Goal: Information Seeking & Learning: Learn about a topic

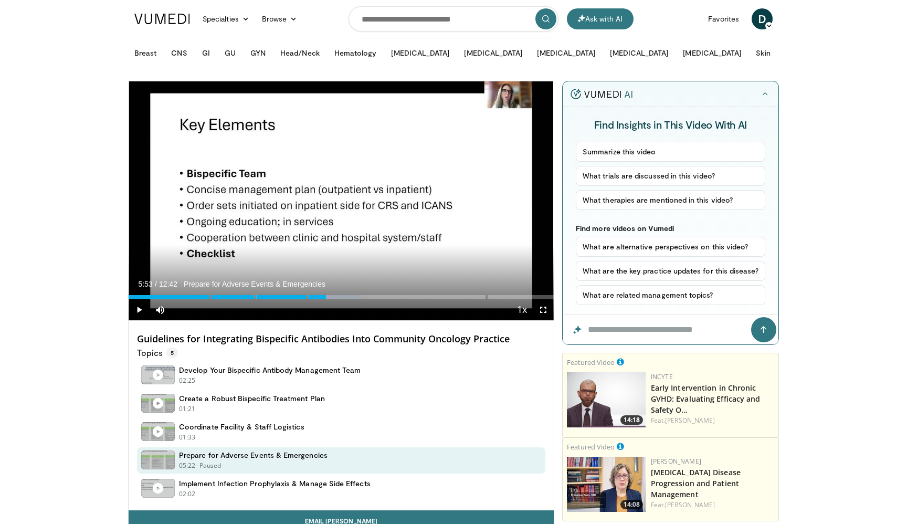
click at [775, 93] on div "Hide" at bounding box center [671, 94] width 216 height 26
click at [769, 93] on button "button" at bounding box center [765, 94] width 10 height 10
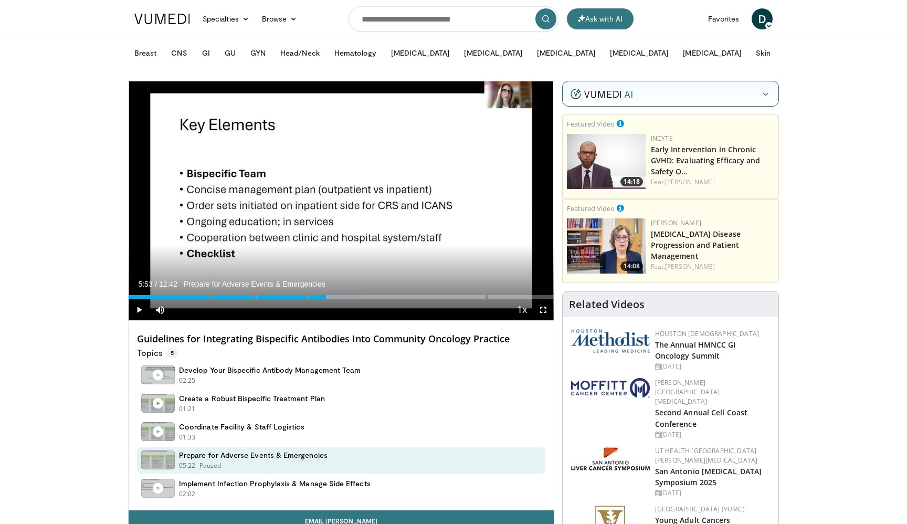
click at [769, 93] on button "button" at bounding box center [765, 94] width 10 height 10
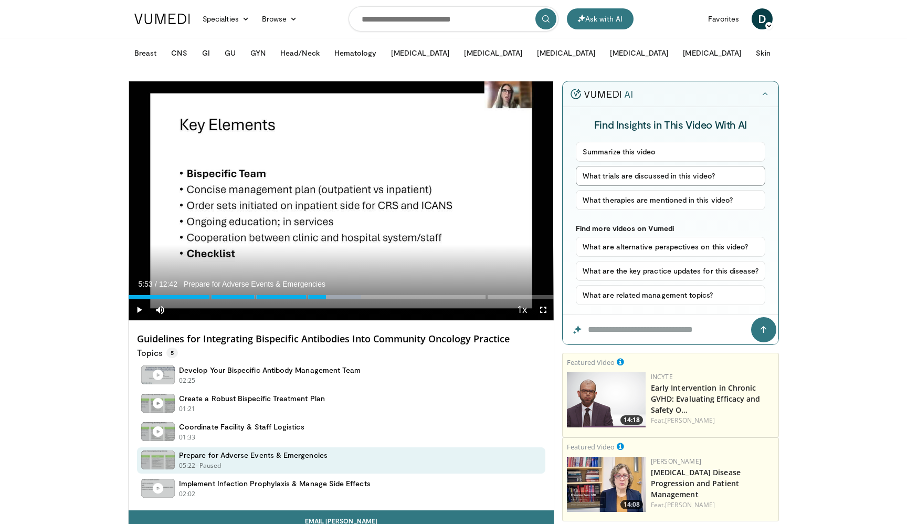
click at [681, 179] on button "What trials are discussed in this video?" at bounding box center [670, 176] width 189 height 20
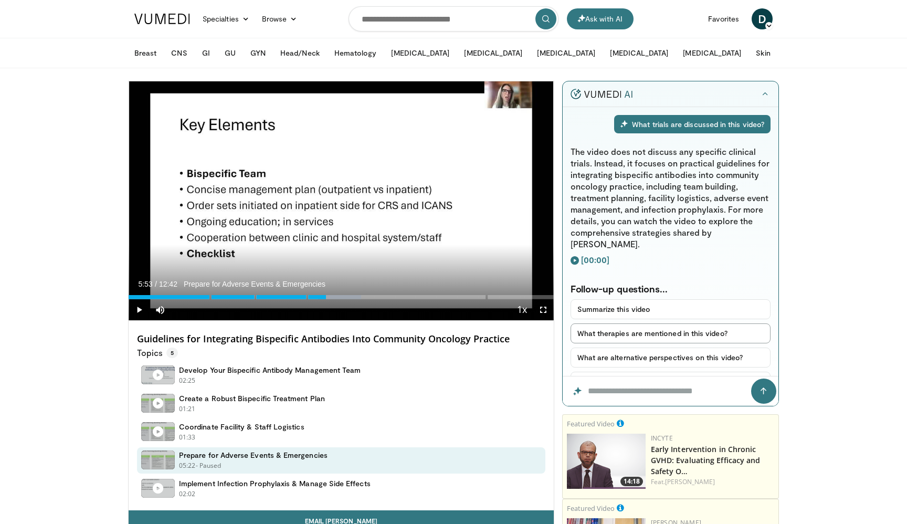
click at [684, 323] on button "What therapies are mentioned in this video?" at bounding box center [670, 333] width 200 height 20
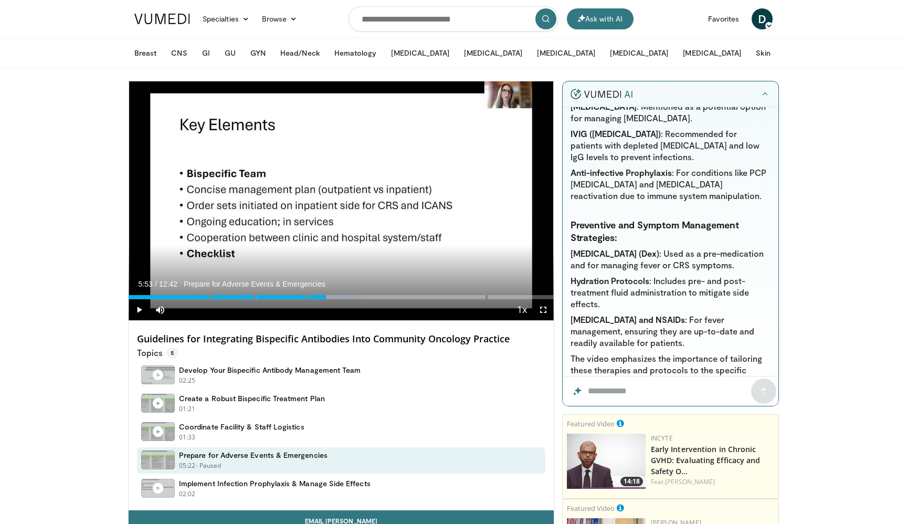
scroll to position [688, 0]
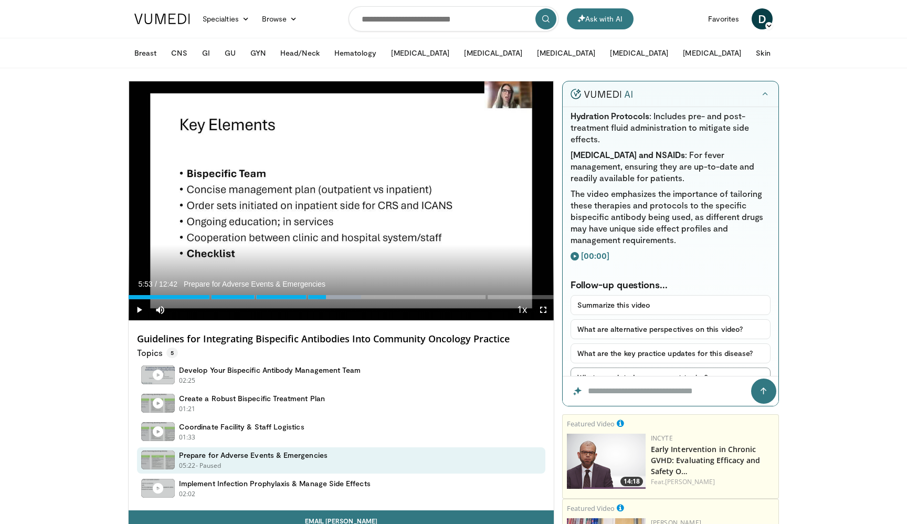
click at [675, 367] on button "What are related management topics?" at bounding box center [670, 377] width 200 height 20
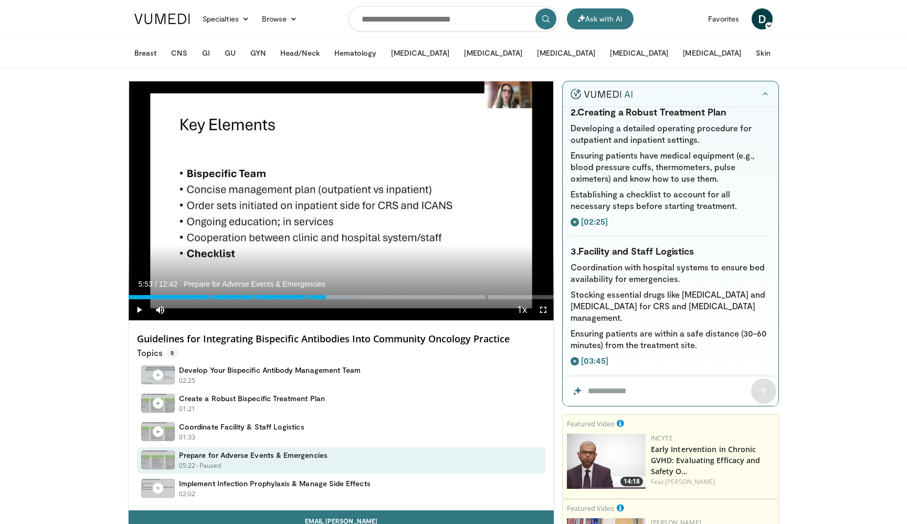
scroll to position [1230, 0]
click at [764, 95] on icon "button" at bounding box center [765, 94] width 8 height 8
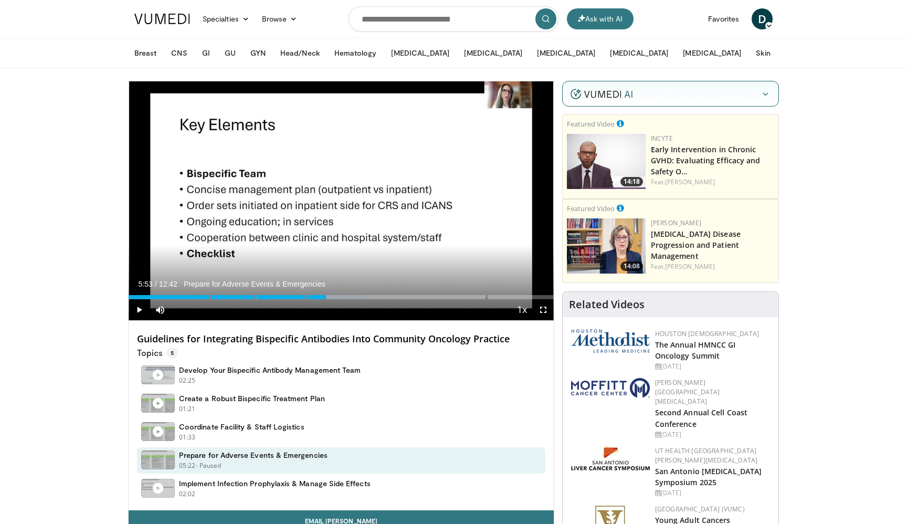
click at [764, 95] on icon "button" at bounding box center [765, 94] width 8 height 8
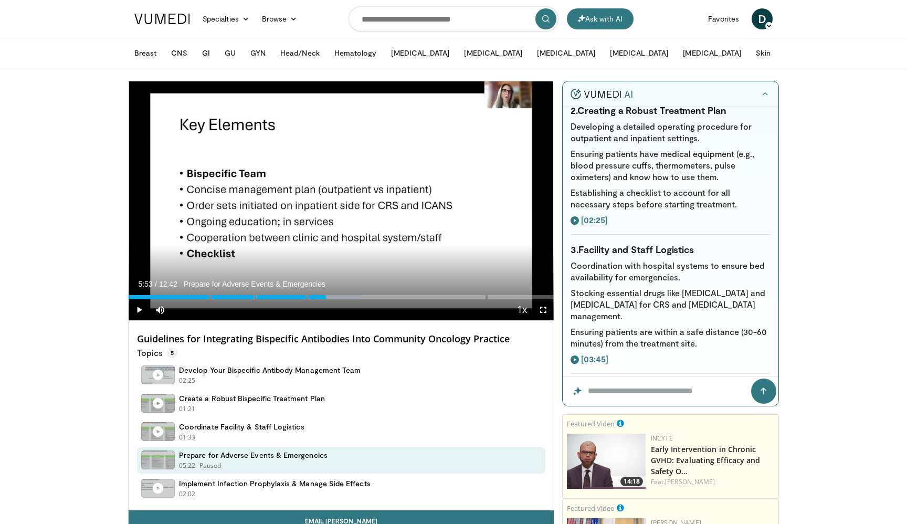
click at [731, 85] on div "Hide" at bounding box center [671, 94] width 216 height 26
click at [767, 92] on icon "button" at bounding box center [765, 94] width 8 height 8
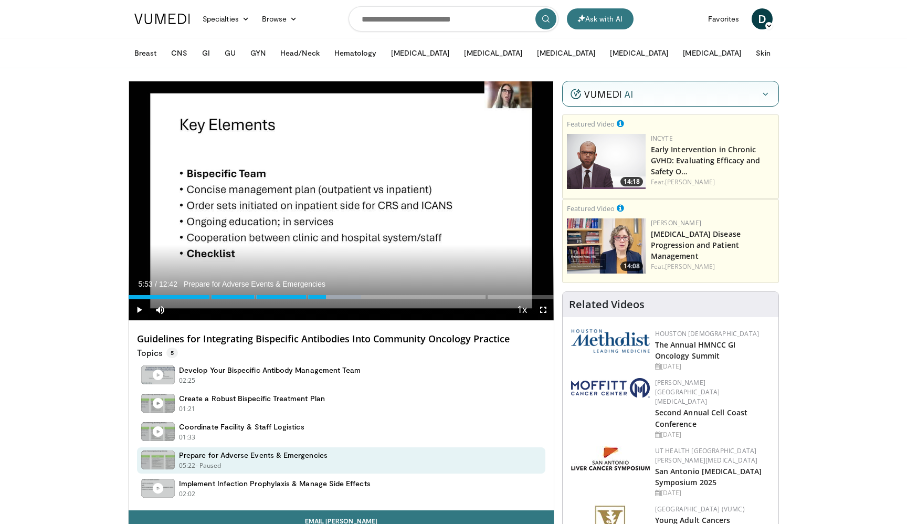
click at [767, 92] on icon "button" at bounding box center [765, 94] width 8 height 8
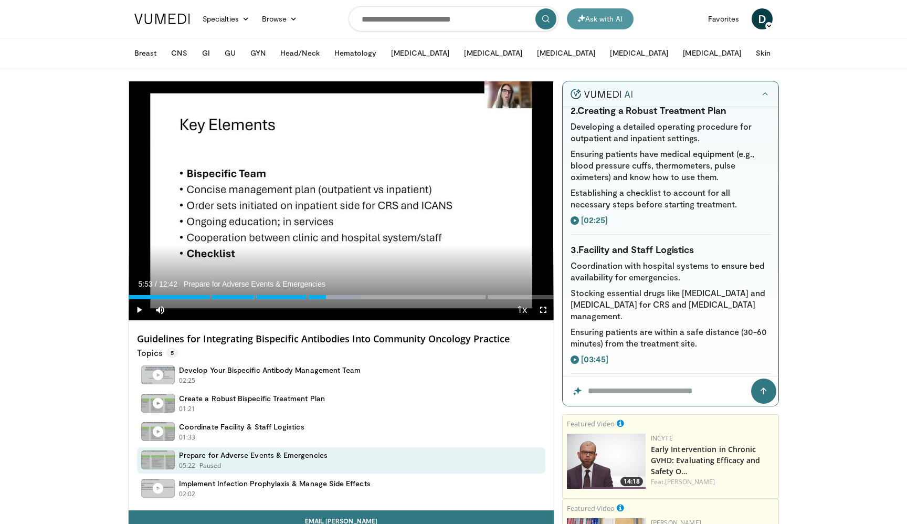
click at [620, 18] on button "Ask with AI" at bounding box center [600, 18] width 67 height 21
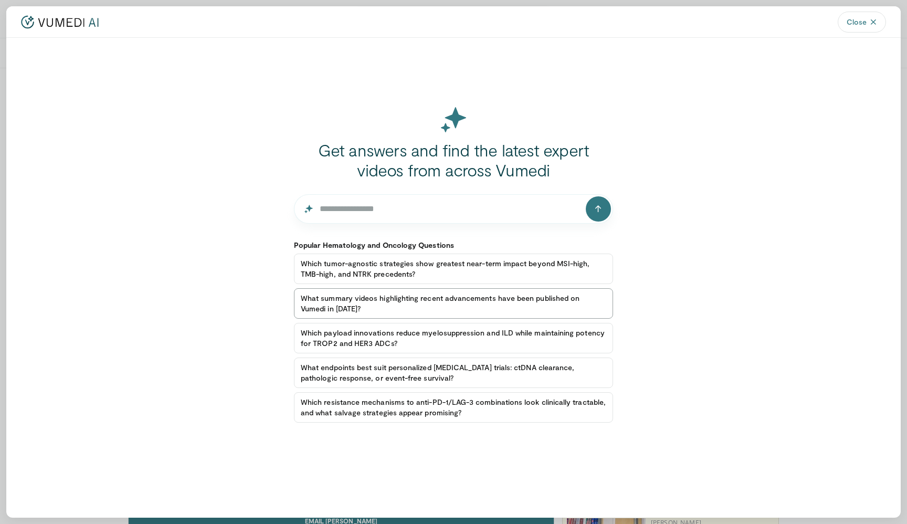
click at [456, 292] on button "What summary videos highlighting recent advancements have been published on Vum…" at bounding box center [453, 303] width 319 height 30
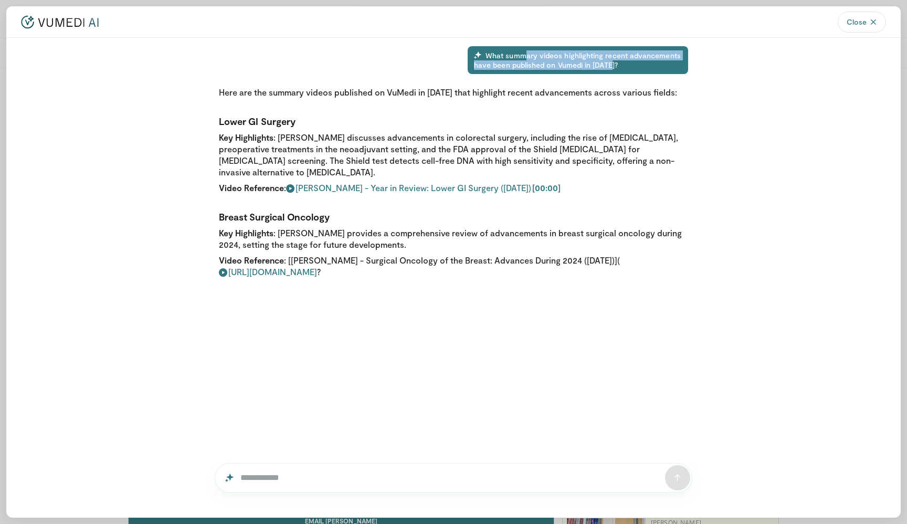
drag, startPoint x: 525, startPoint y: 58, endPoint x: 652, endPoint y: 66, distance: 127.2
click at [652, 66] on div "What summary videos highlighting recent advancements have been published on Vum…" at bounding box center [578, 60] width 220 height 28
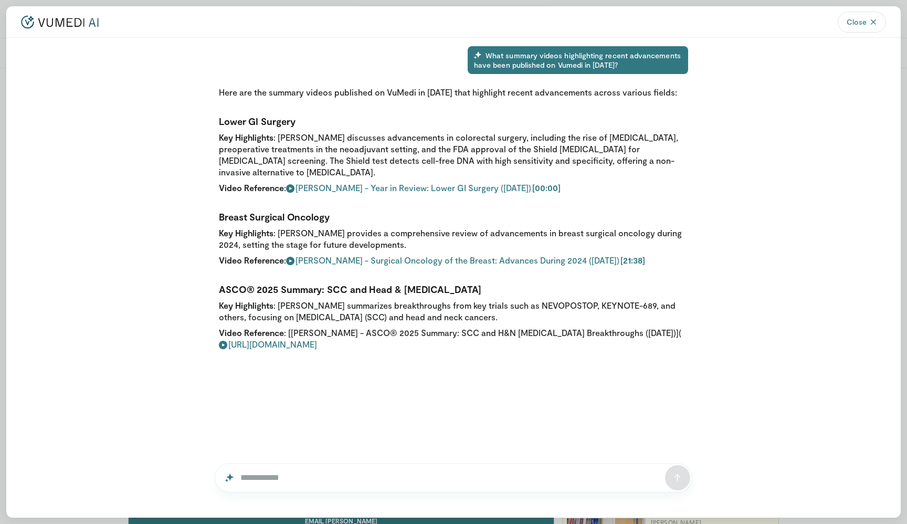
drag, startPoint x: 325, startPoint y: 178, endPoint x: 403, endPoint y: 244, distance: 101.3
click at [403, 255] on span "[PERSON_NAME] - Surgical Oncology of the Breast: Advances During 2024 ([DATE])" at bounding box center [457, 260] width 324 height 10
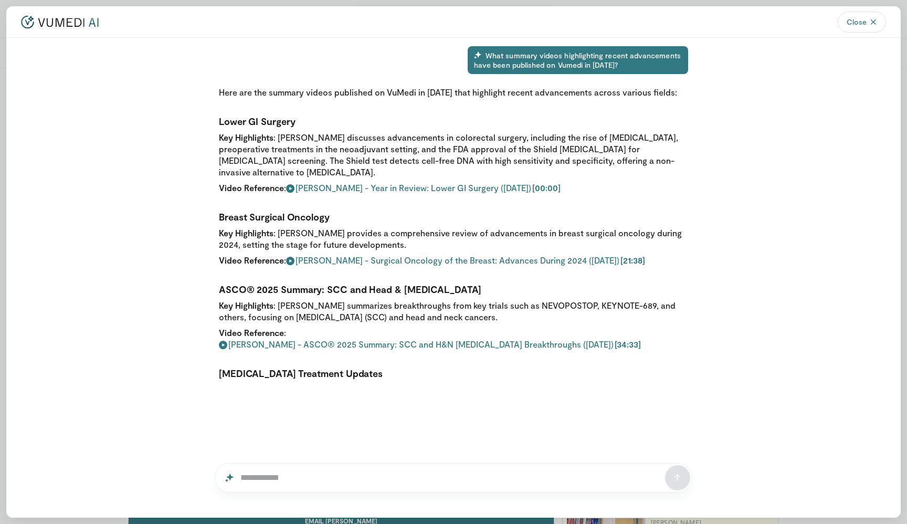
click at [482, 183] on span "[PERSON_NAME] - Year in Review: Lower GI Surgery ([DATE])" at bounding box center [413, 188] width 236 height 10
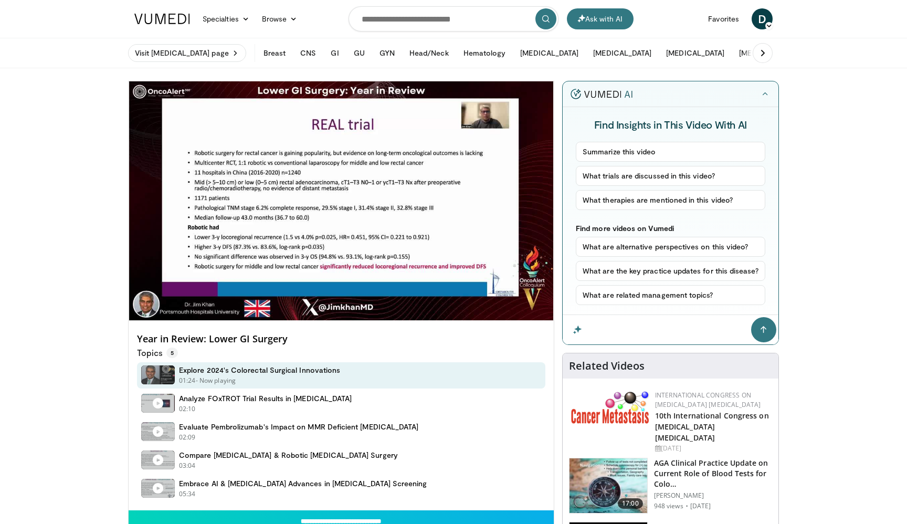
click at [643, 329] on input "Question for the AI" at bounding box center [671, 329] width 216 height 29
type input "**********"
click at [751, 317] on button "submit" at bounding box center [763, 329] width 25 height 25
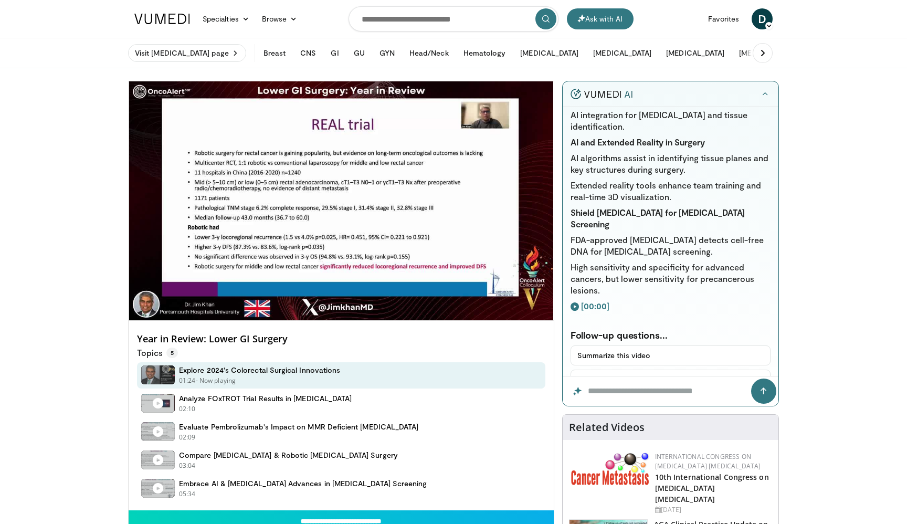
scroll to position [616, 0]
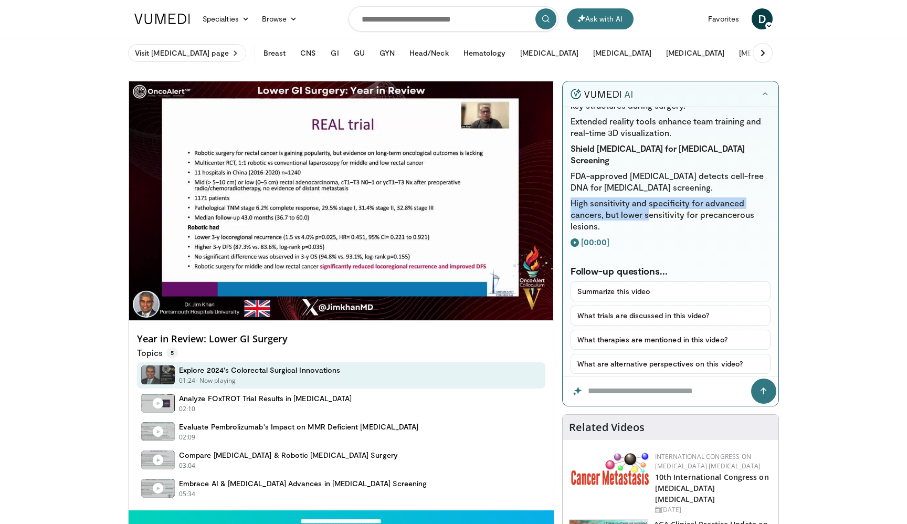
drag, startPoint x: 632, startPoint y: 149, endPoint x: 651, endPoint y: 166, distance: 25.2
click at [651, 197] on li "High sensitivity and specificity for advanced cancers, but lower sensitivity fo…" at bounding box center [670, 214] width 200 height 35
click at [669, 354] on button "What are alternative perspectives on this video?" at bounding box center [670, 364] width 200 height 20
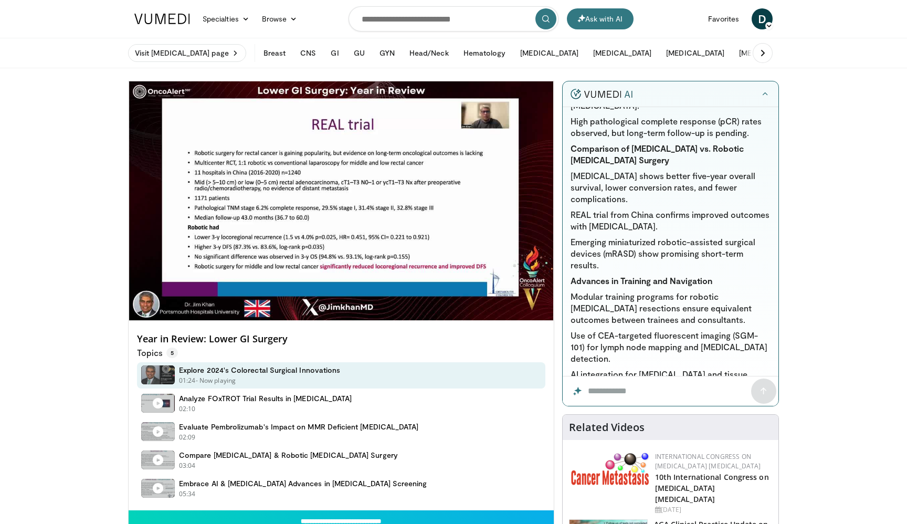
scroll to position [0, 0]
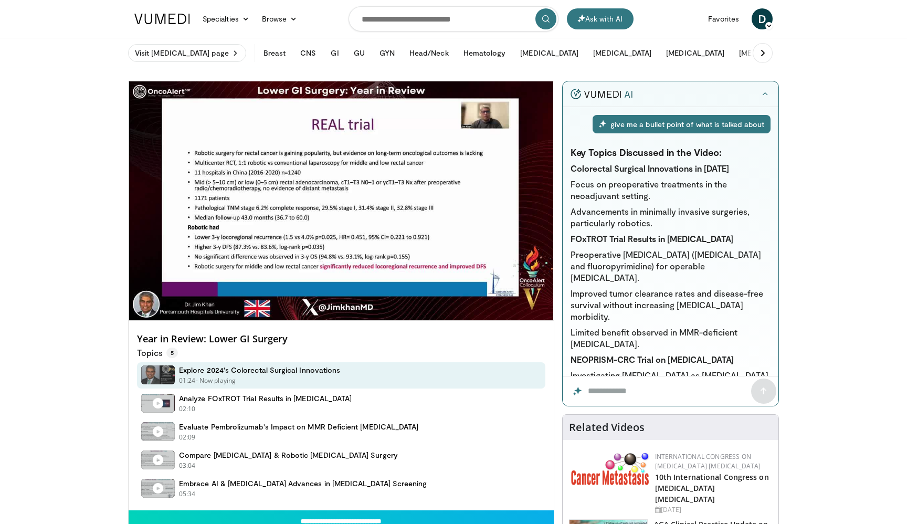
click at [769, 56] on button at bounding box center [763, 53] width 20 height 20
click at [147, 57] on icon at bounding box center [144, 53] width 10 height 10
click at [766, 50] on icon at bounding box center [762, 53] width 10 height 10
click at [854, 56] on button "More" at bounding box center [874, 53] width 41 height 21
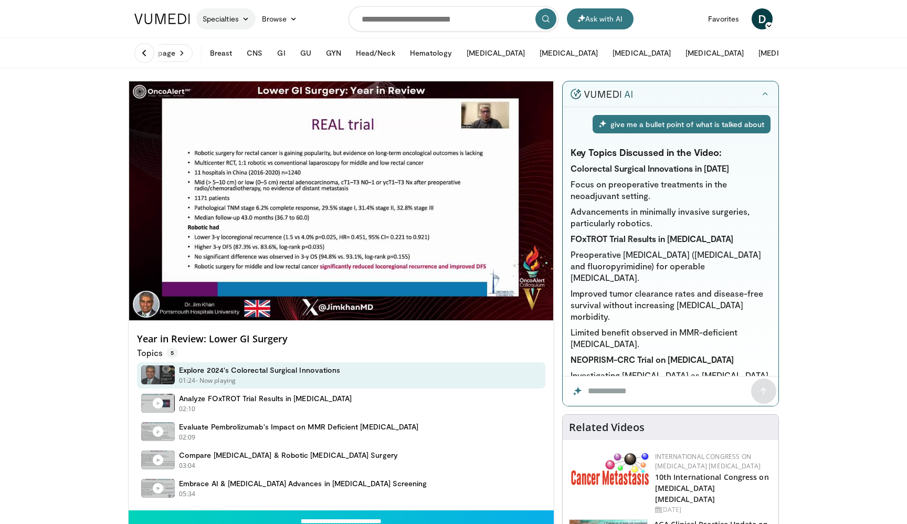
click at [238, 23] on link "Specialties" at bounding box center [225, 18] width 59 height 21
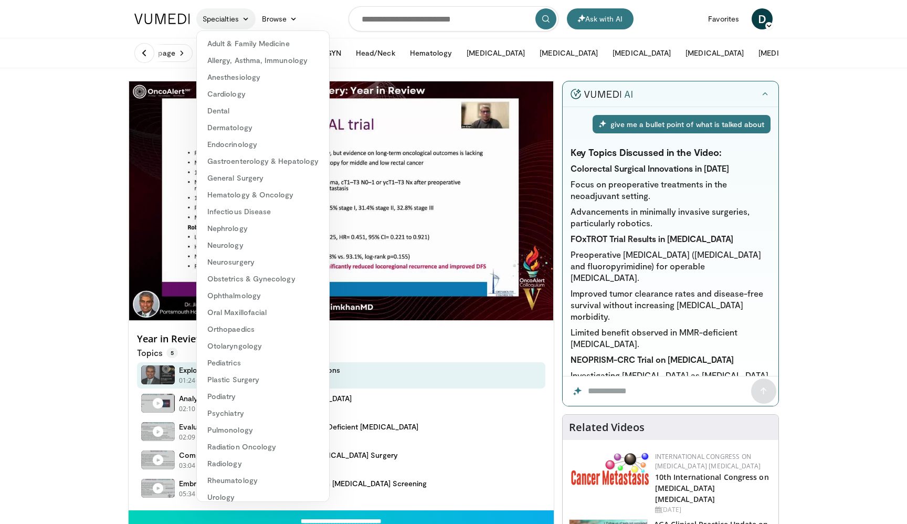
click at [238, 23] on link "Specialties" at bounding box center [225, 18] width 59 height 21
